Goal: Transaction & Acquisition: Purchase product/service

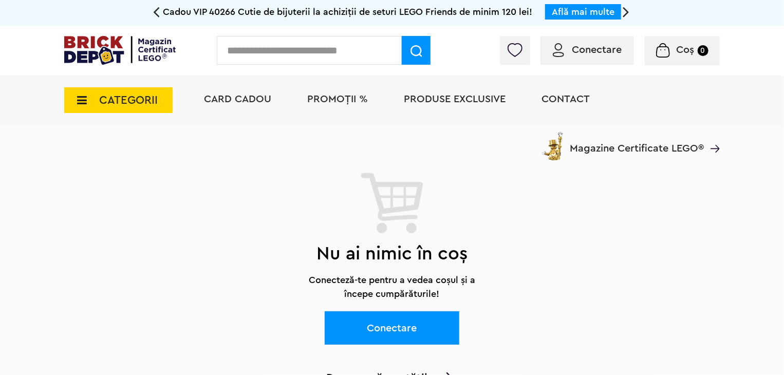
click at [606, 55] on span "Conectare" at bounding box center [597, 50] width 50 height 10
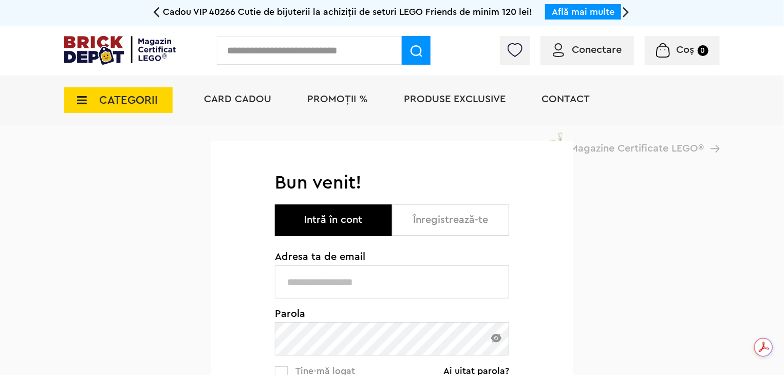
type input "**********"
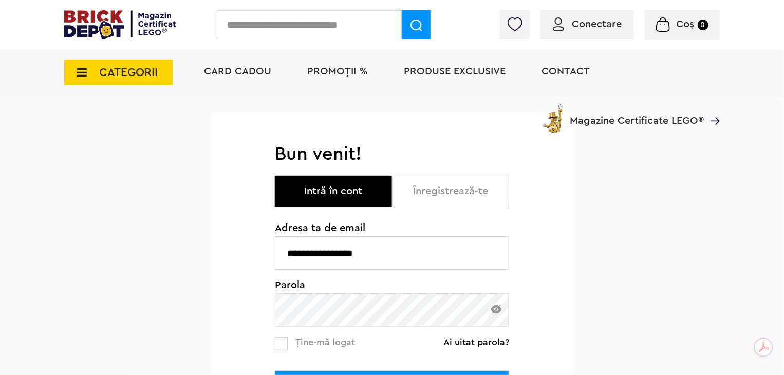
scroll to position [53, 0]
